Goal: Transaction & Acquisition: Purchase product/service

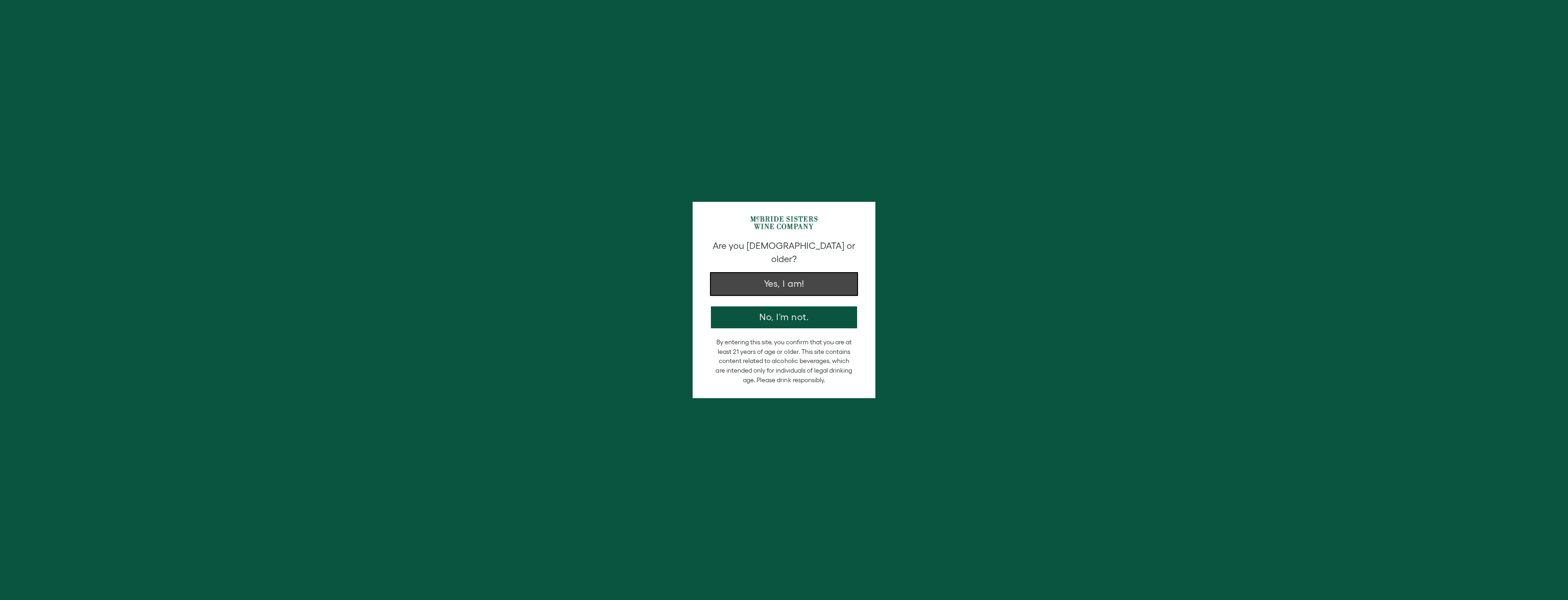
click at [796, 273] on button "Yes, I am!" at bounding box center [784, 284] width 146 height 22
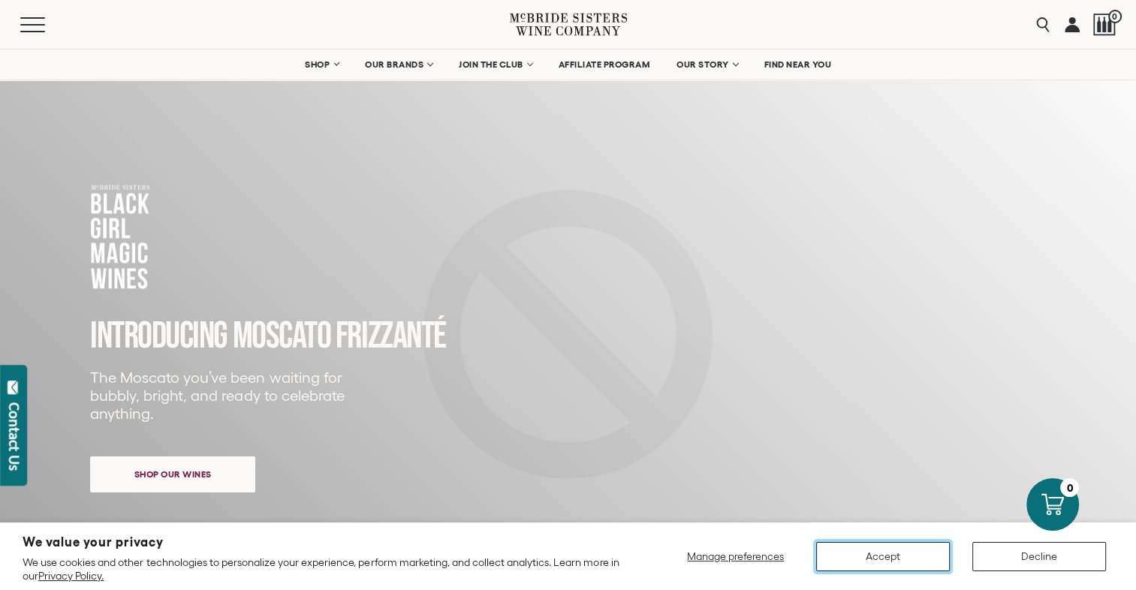
click at [874, 551] on button "Accept" at bounding box center [883, 556] width 134 height 29
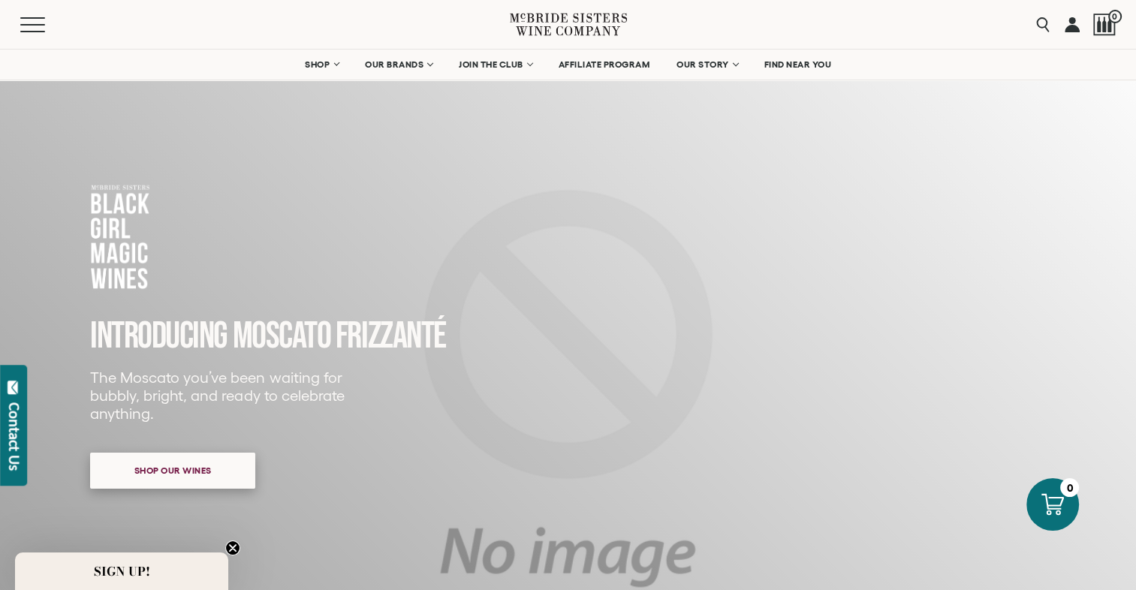
click at [169, 468] on span "Shop our wines" at bounding box center [173, 470] width 130 height 29
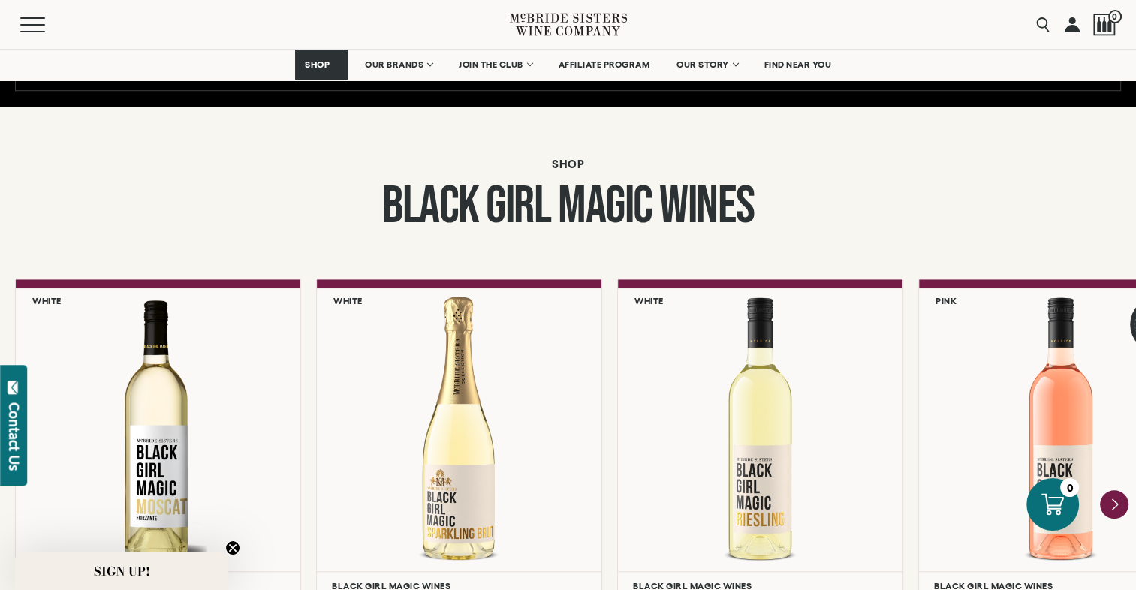
scroll to position [1145, 0]
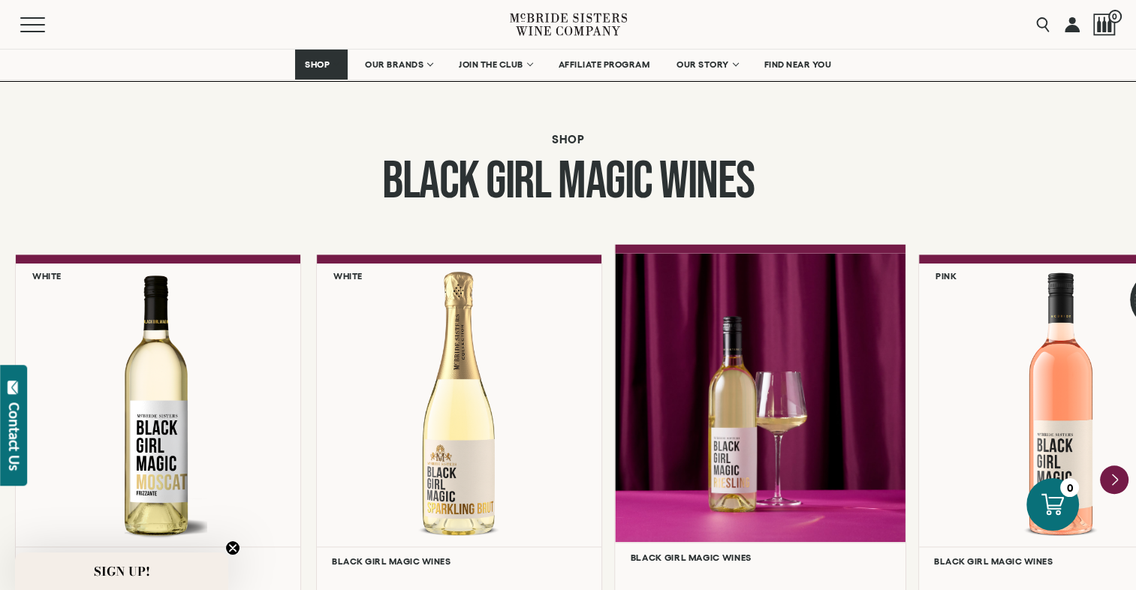
click at [734, 496] on div at bounding box center [760, 397] width 290 height 289
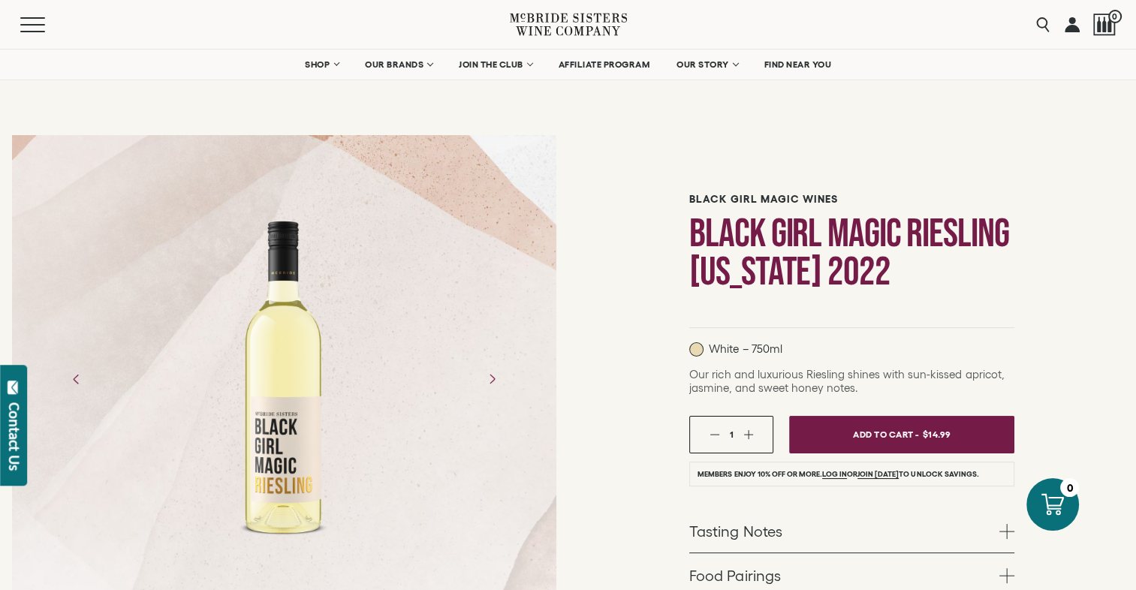
scroll to position [75, 0]
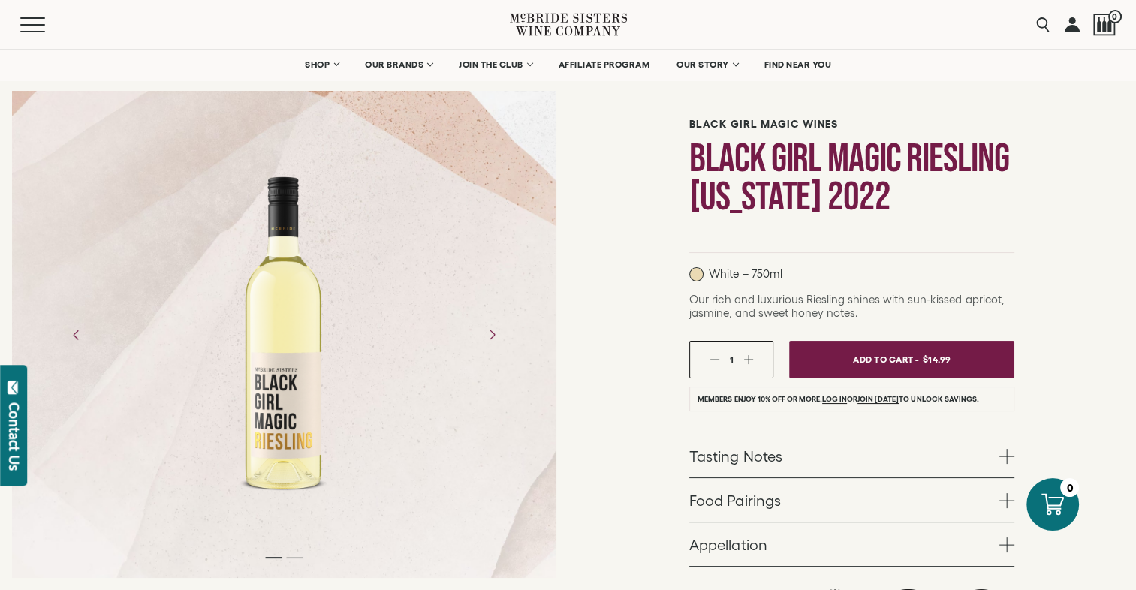
click at [747, 360] on button "button" at bounding box center [748, 359] width 10 height 10
click at [867, 365] on span "Add To Cart -" at bounding box center [884, 359] width 69 height 23
